Goal: Book appointment/travel/reservation

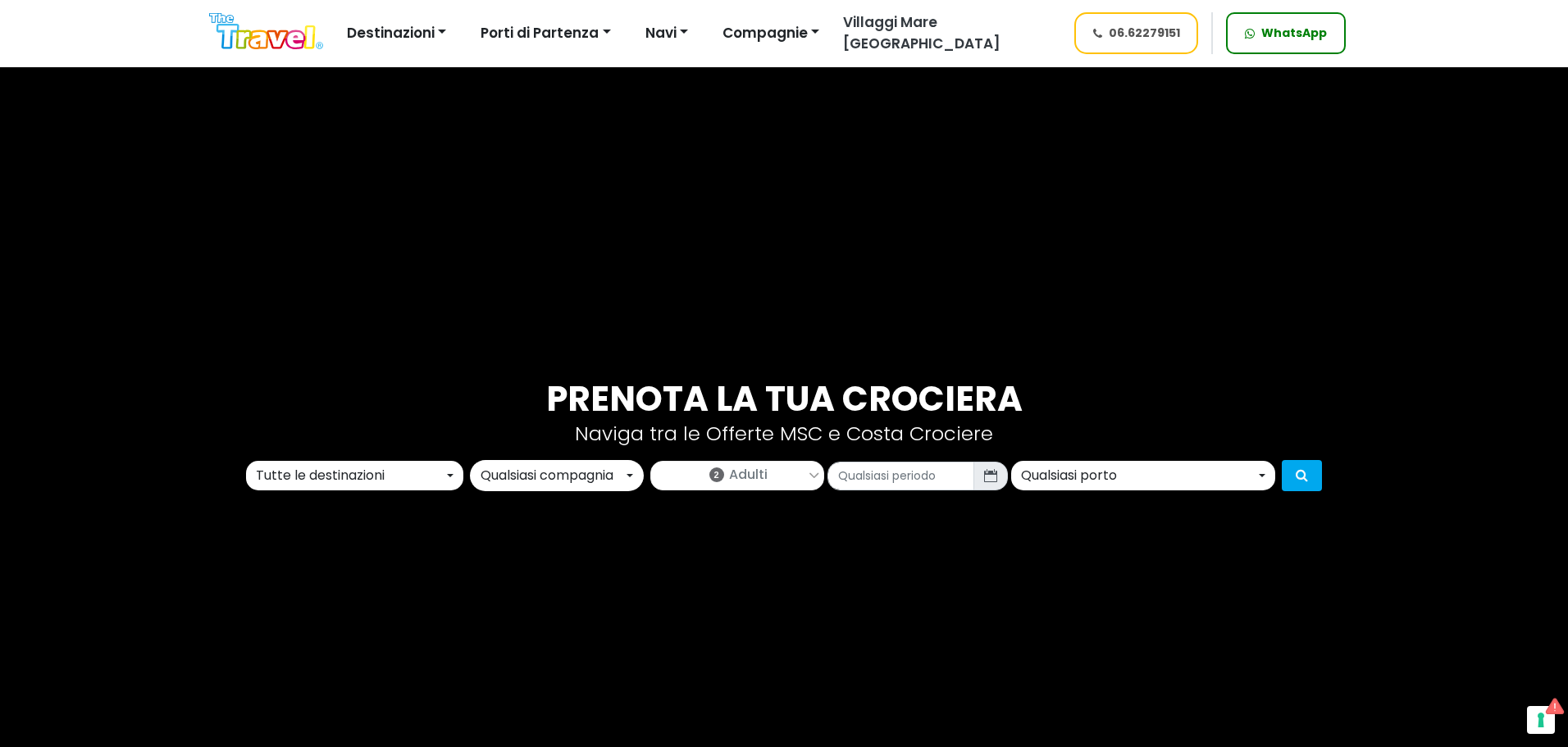
click at [227, 40] on img at bounding box center [266, 32] width 114 height 37
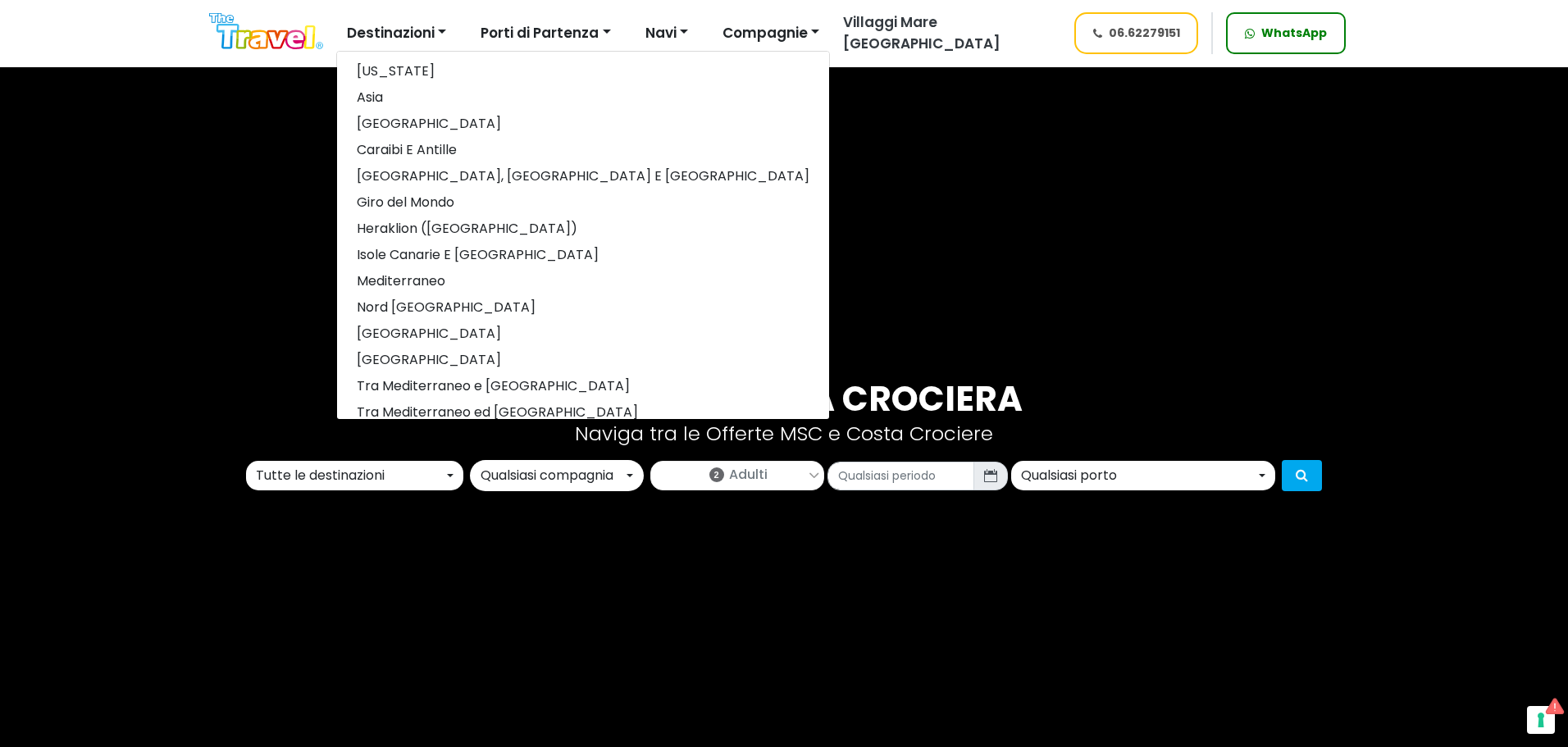
click at [286, 44] on img at bounding box center [266, 32] width 114 height 37
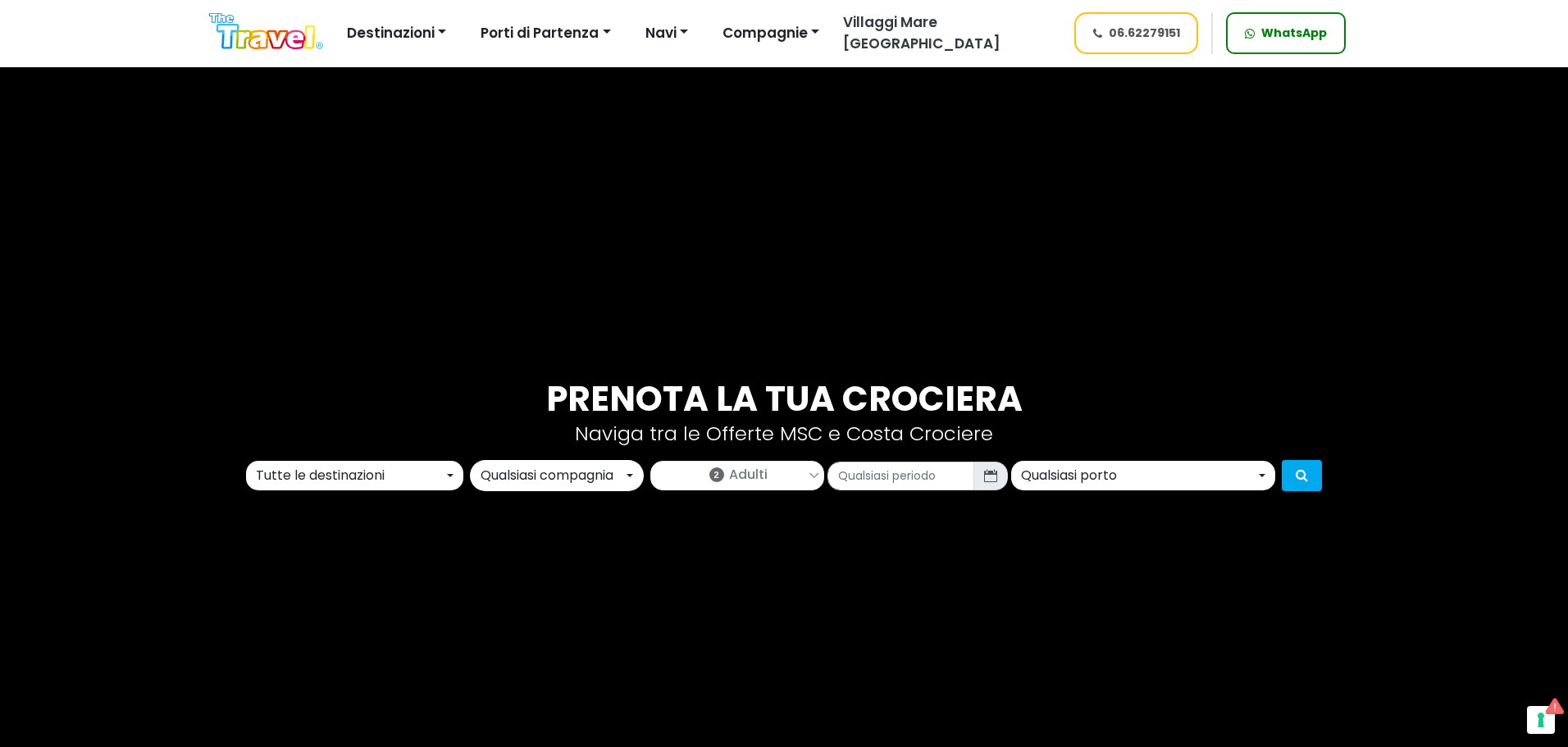
click at [300, 469] on div "Tutte le destinazioni" at bounding box center [349, 475] width 188 height 19
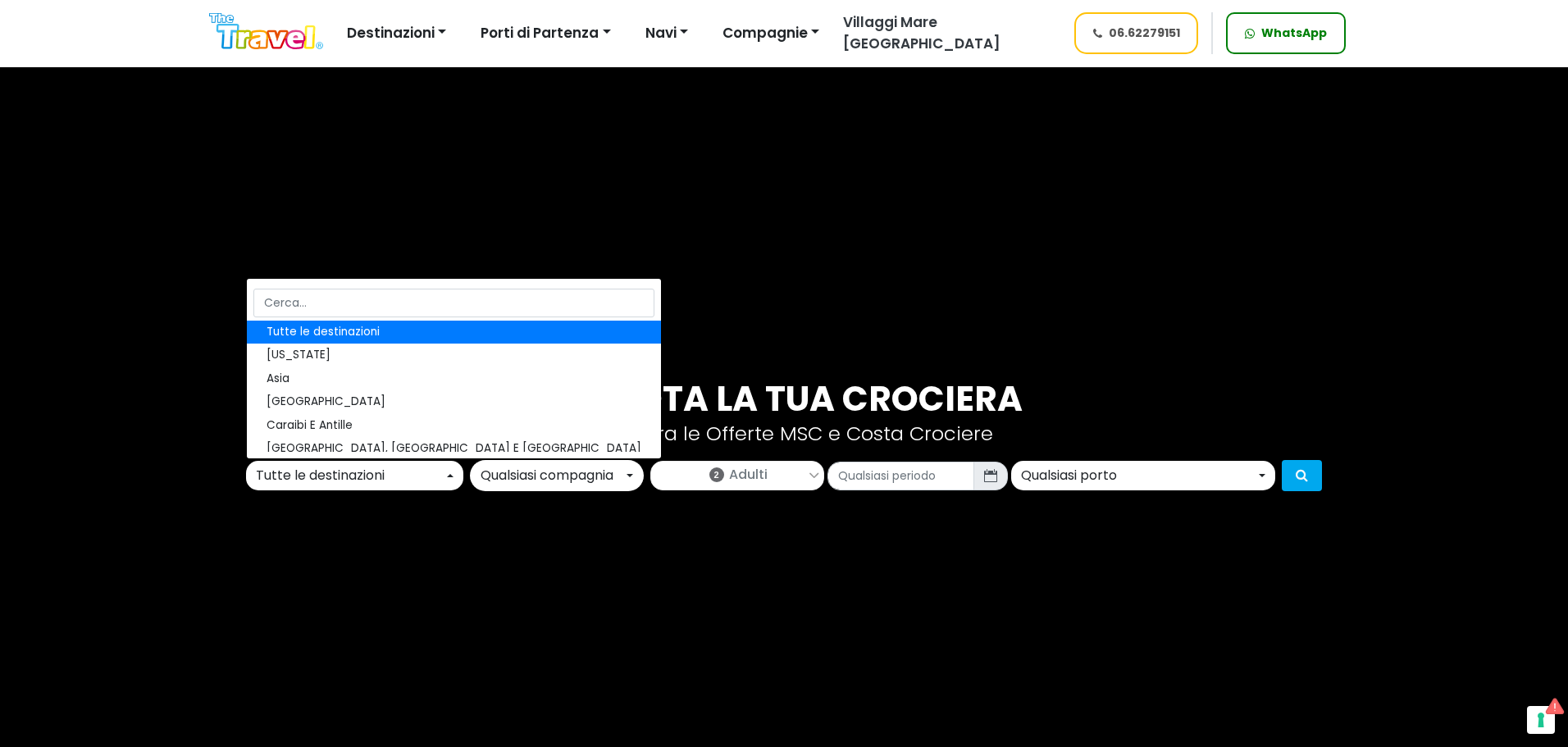
click at [421, 602] on div "Prenota la tua crociera Naviga tra le Offerte MSC e Costa Crociere Tutte le des…" at bounding box center [784, 435] width 1568 height 747
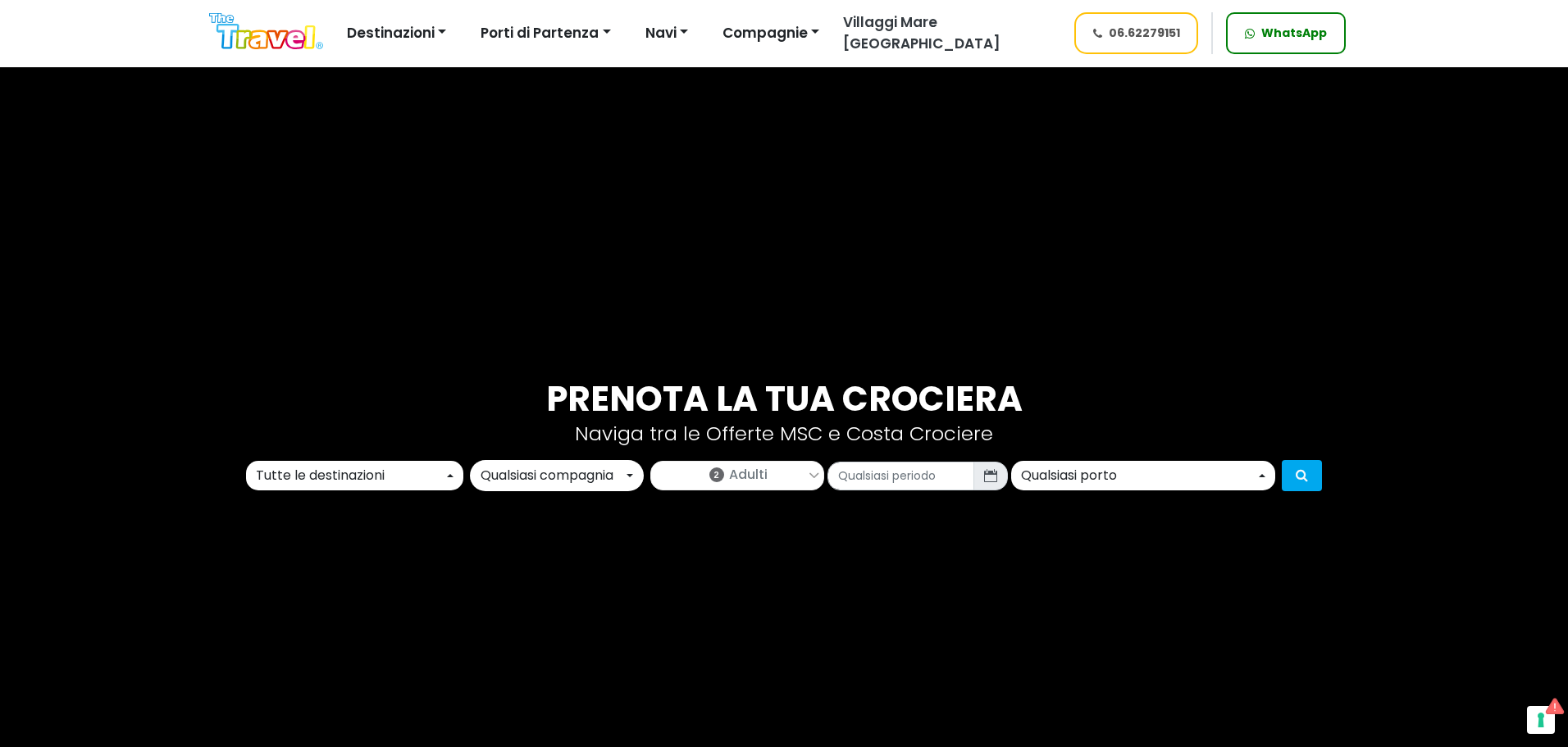
scroll to position [246, 0]
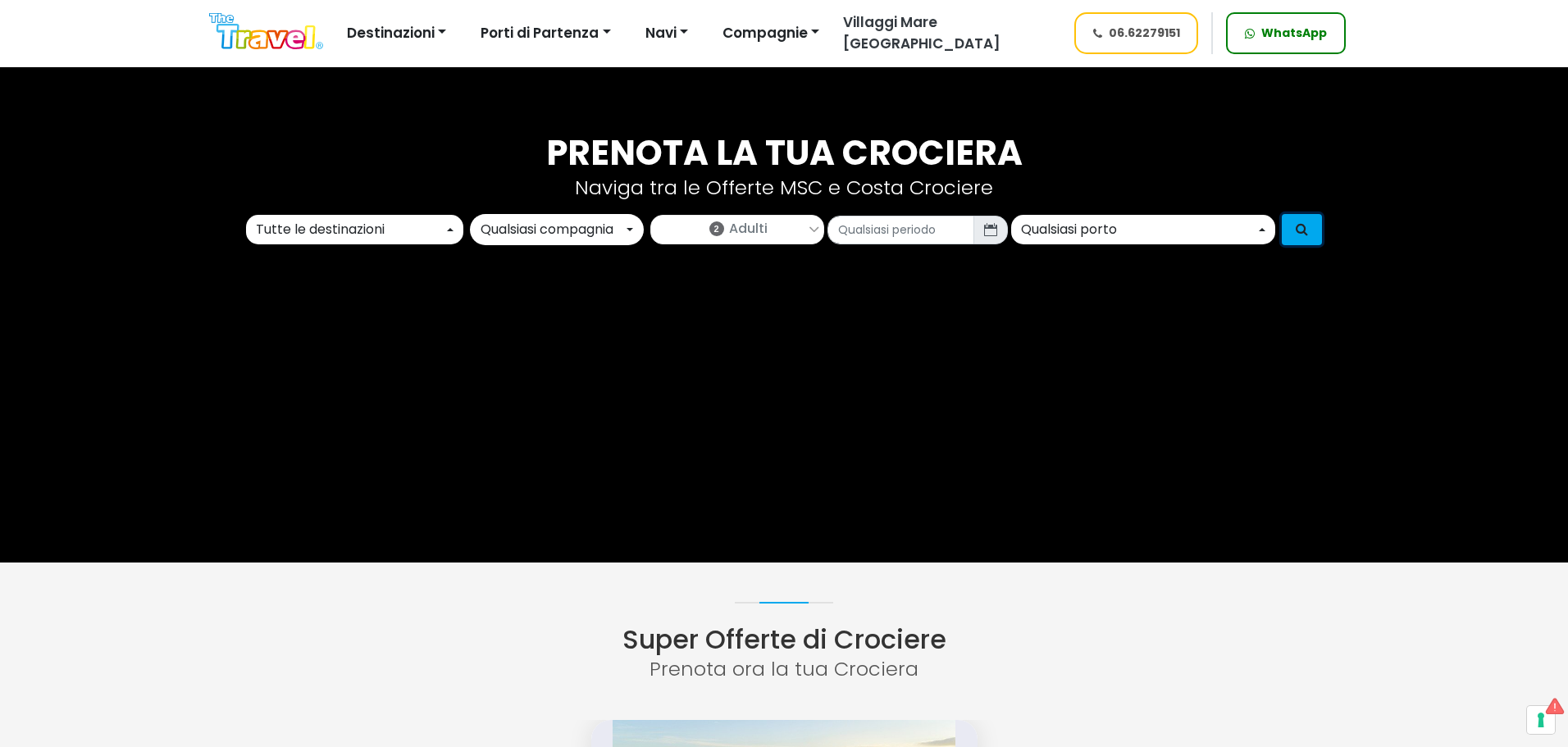
click at [1307, 227] on icon "submit" at bounding box center [1301, 229] width 13 height 14
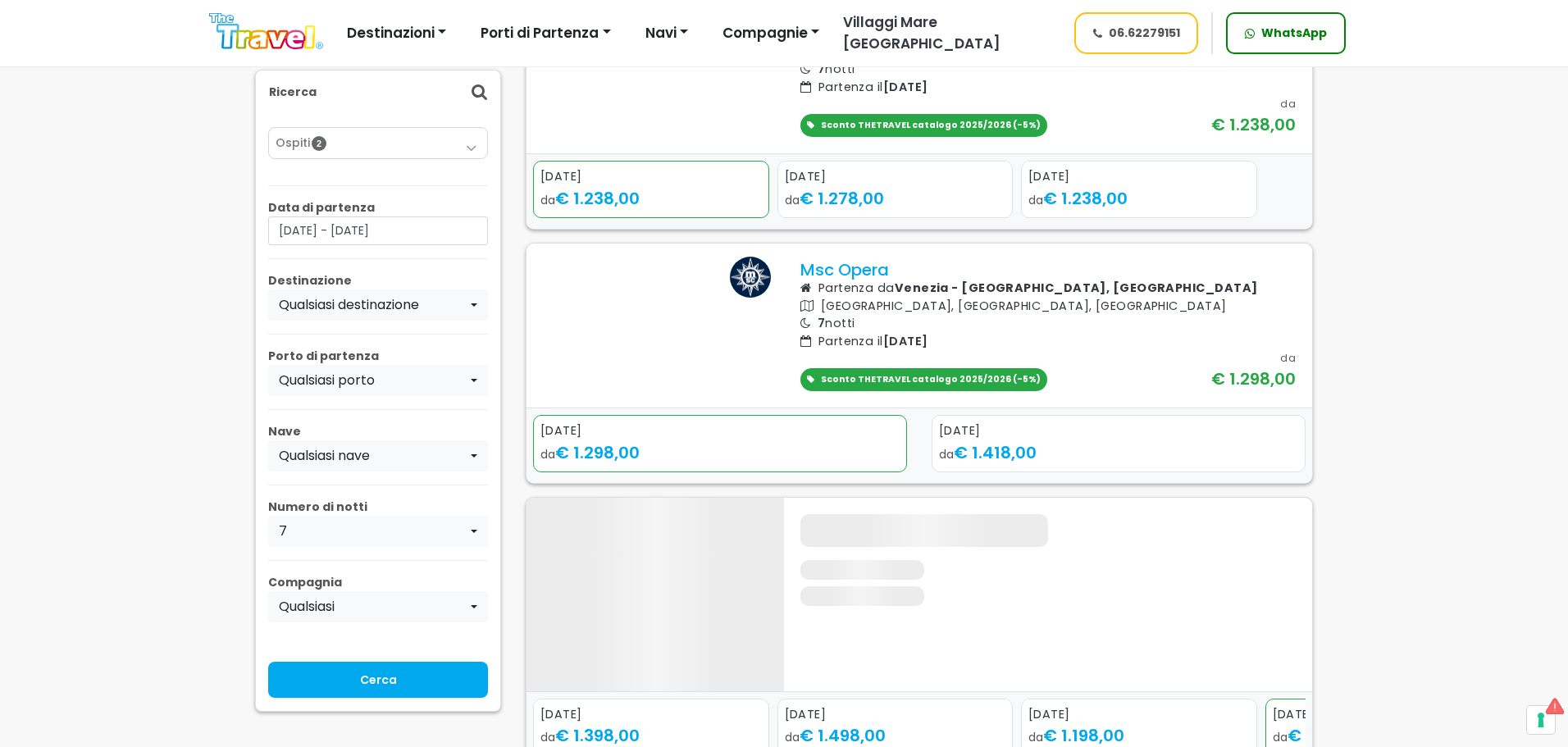
scroll to position [2870, 0]
